Goal: Information Seeking & Learning: Understand process/instructions

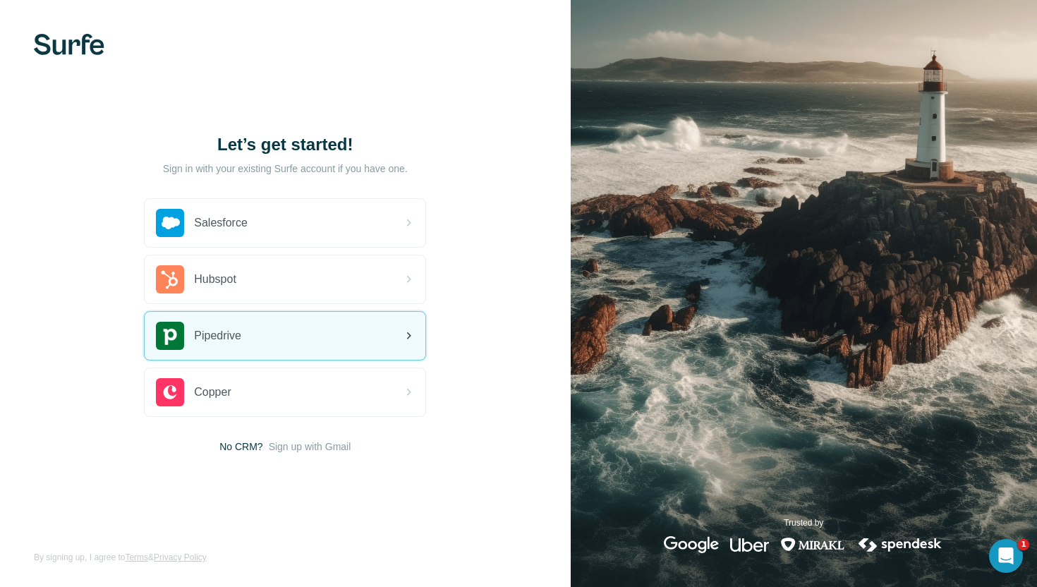
click at [294, 338] on div "Pipedrive" at bounding box center [285, 336] width 281 height 48
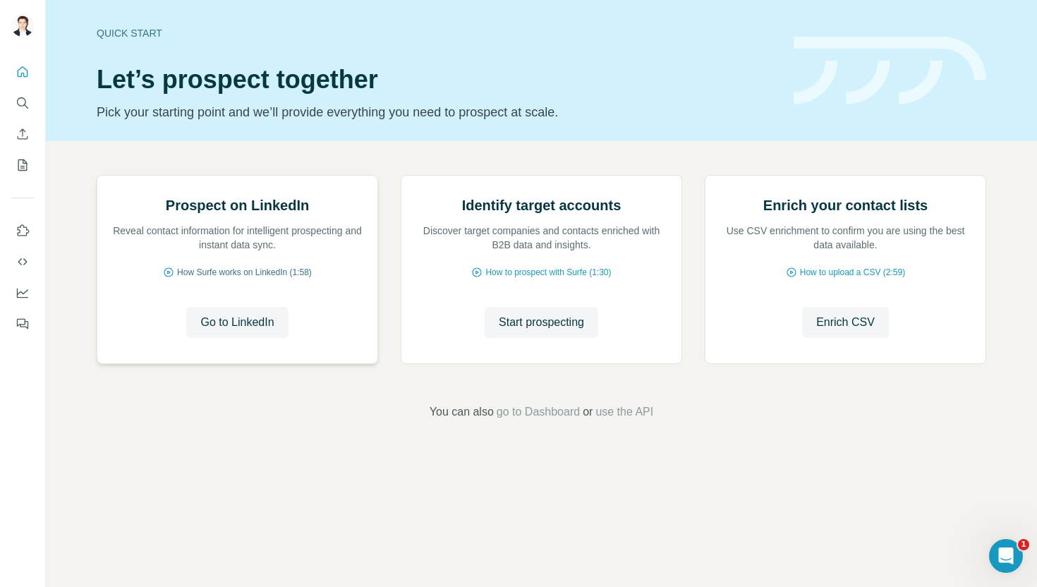
click at [281, 279] on span "How Surfe works on LinkedIn (1:58)" at bounding box center [244, 272] width 135 height 13
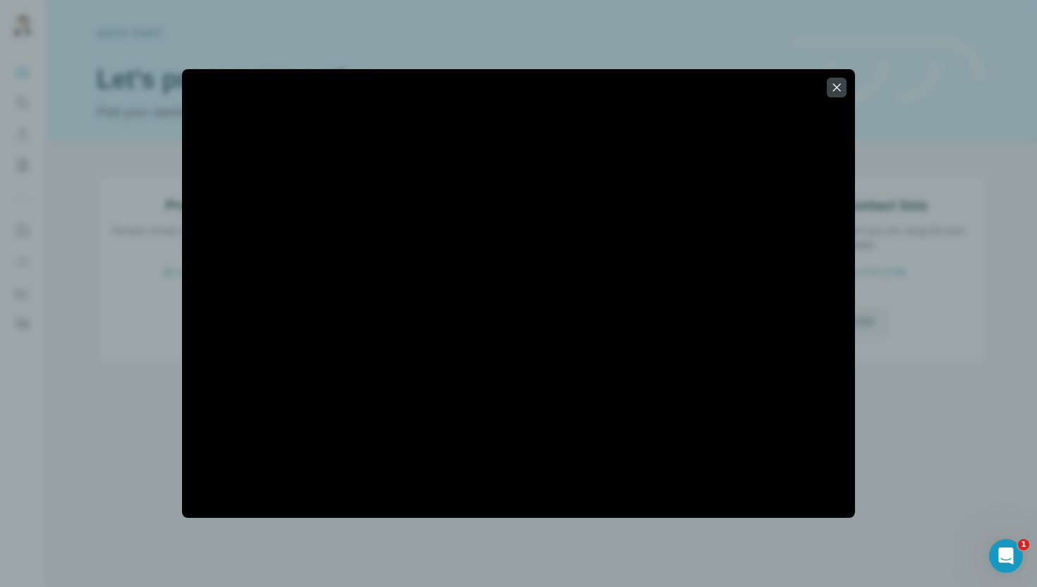
click at [866, 328] on div at bounding box center [518, 293] width 1037 height 587
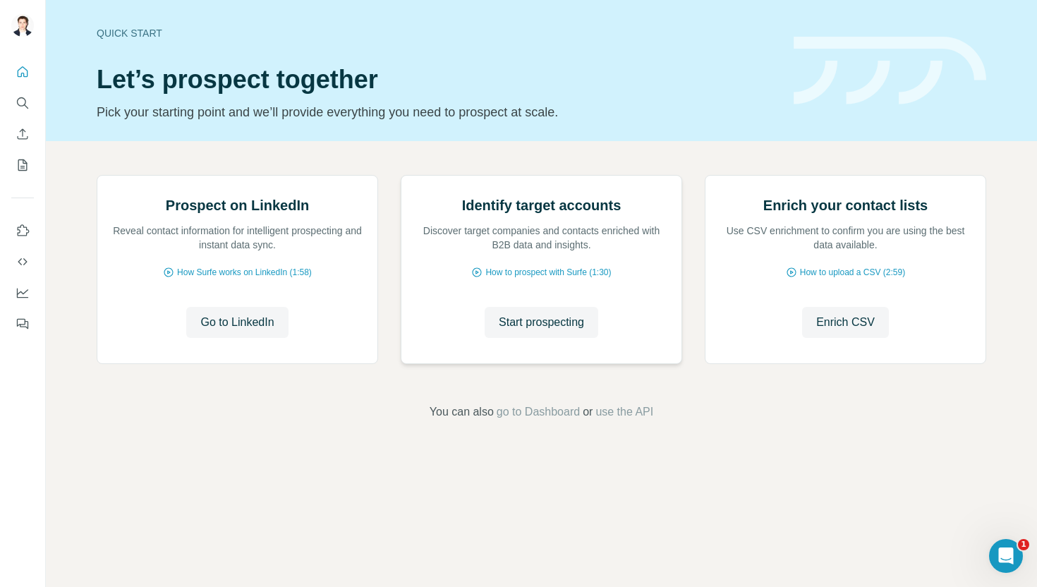
scroll to position [3, 0]
click at [238, 279] on span "How Surfe works on LinkedIn (1:58)" at bounding box center [244, 272] width 135 height 13
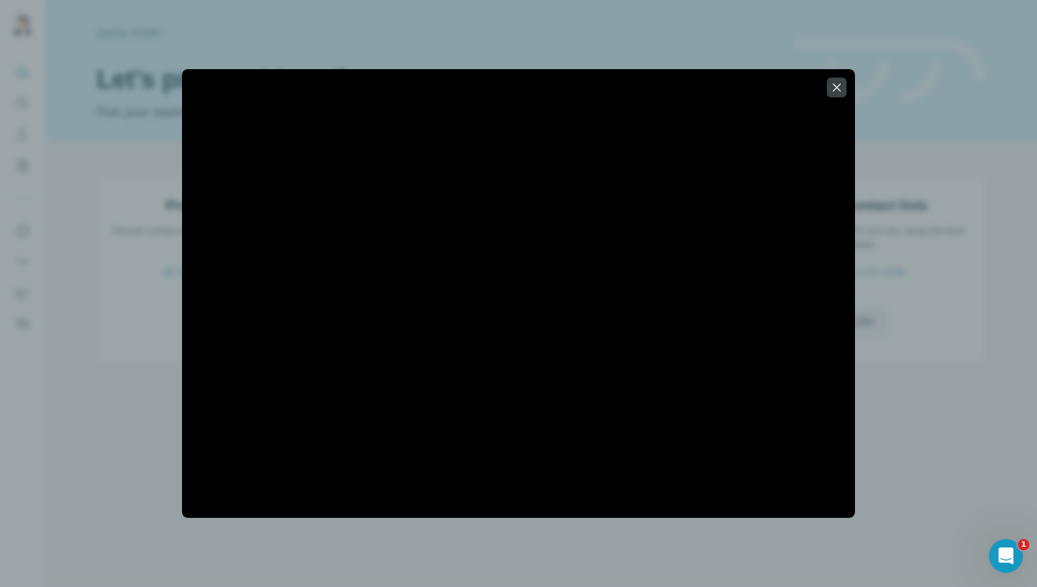
click at [122, 247] on div at bounding box center [518, 293] width 1037 height 587
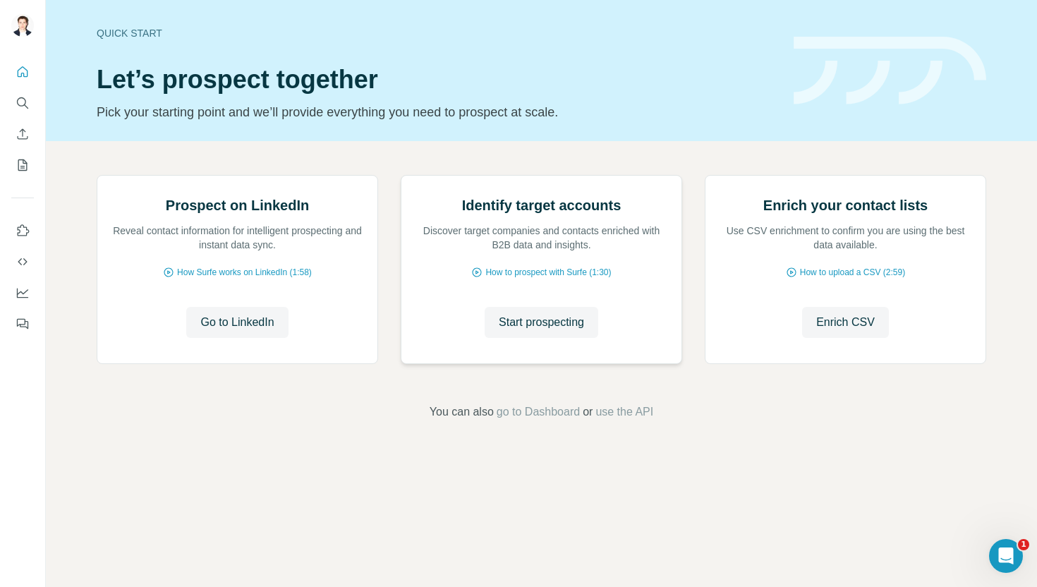
click at [401, 176] on img at bounding box center [401, 176] width 0 height 0
click at [520, 279] on span "How to prospect with Surfe (1:30)" at bounding box center [548, 272] width 126 height 13
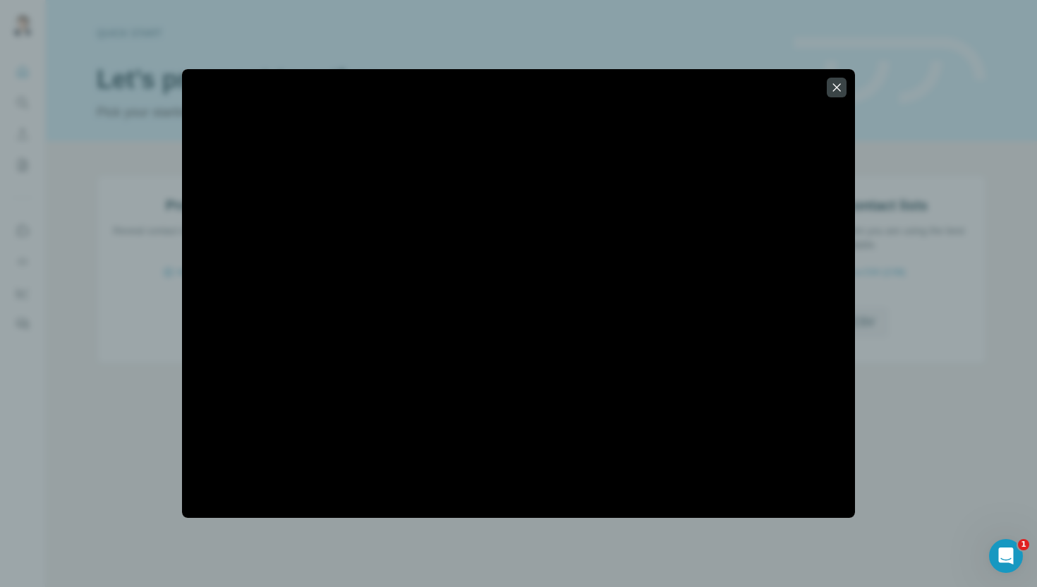
click at [41, 212] on div at bounding box center [518, 293] width 1037 height 587
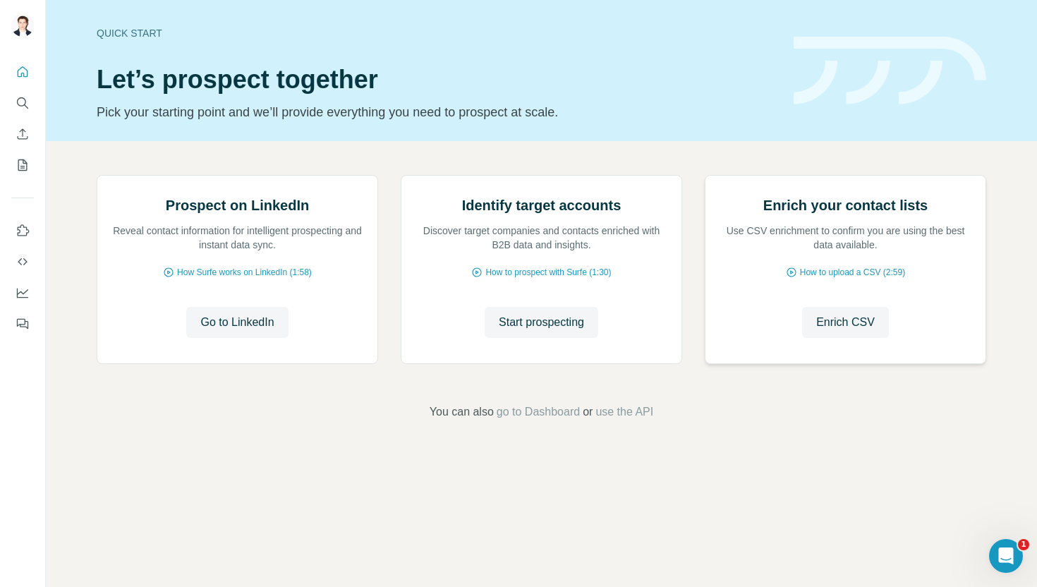
scroll to position [23, 0]
click at [559, 420] on span "go to Dashboard" at bounding box center [538, 411] width 83 height 17
